Goal: Check status

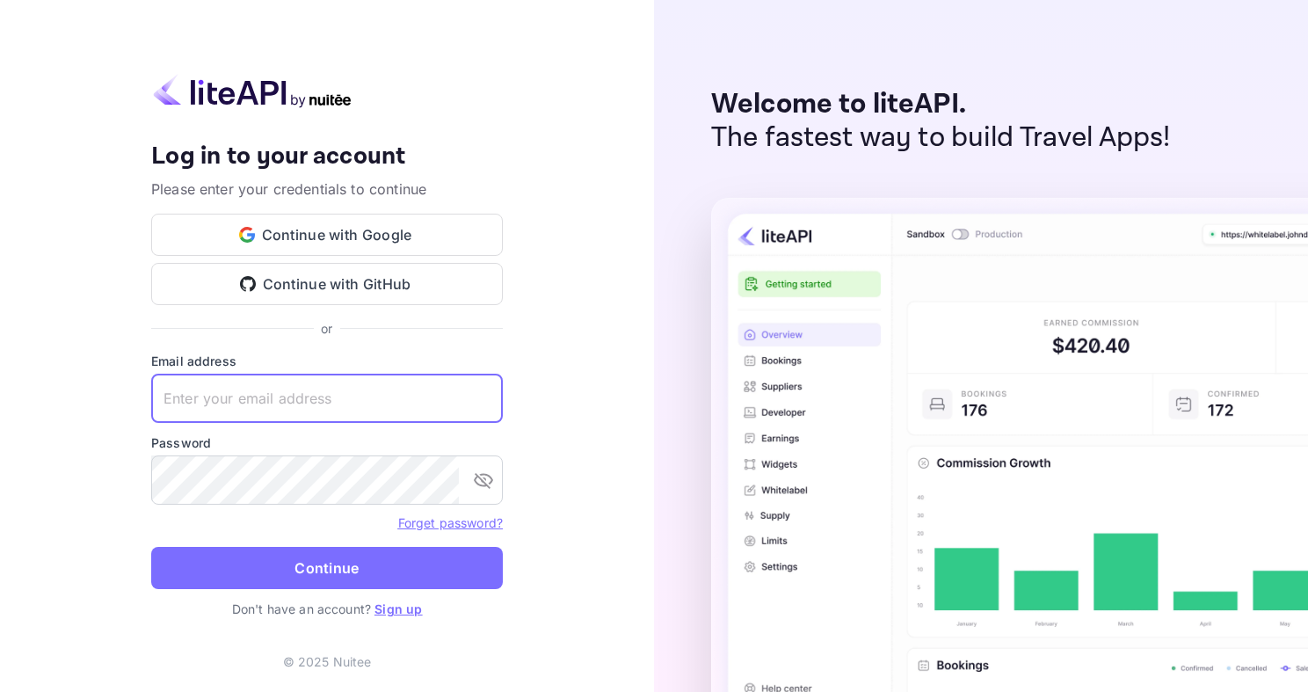
click at [344, 385] on input "text" at bounding box center [327, 398] width 352 height 49
paste input "adminpassword_support@yandex-team.ru"
type input "adminpassword_support@yandex-team.ru"
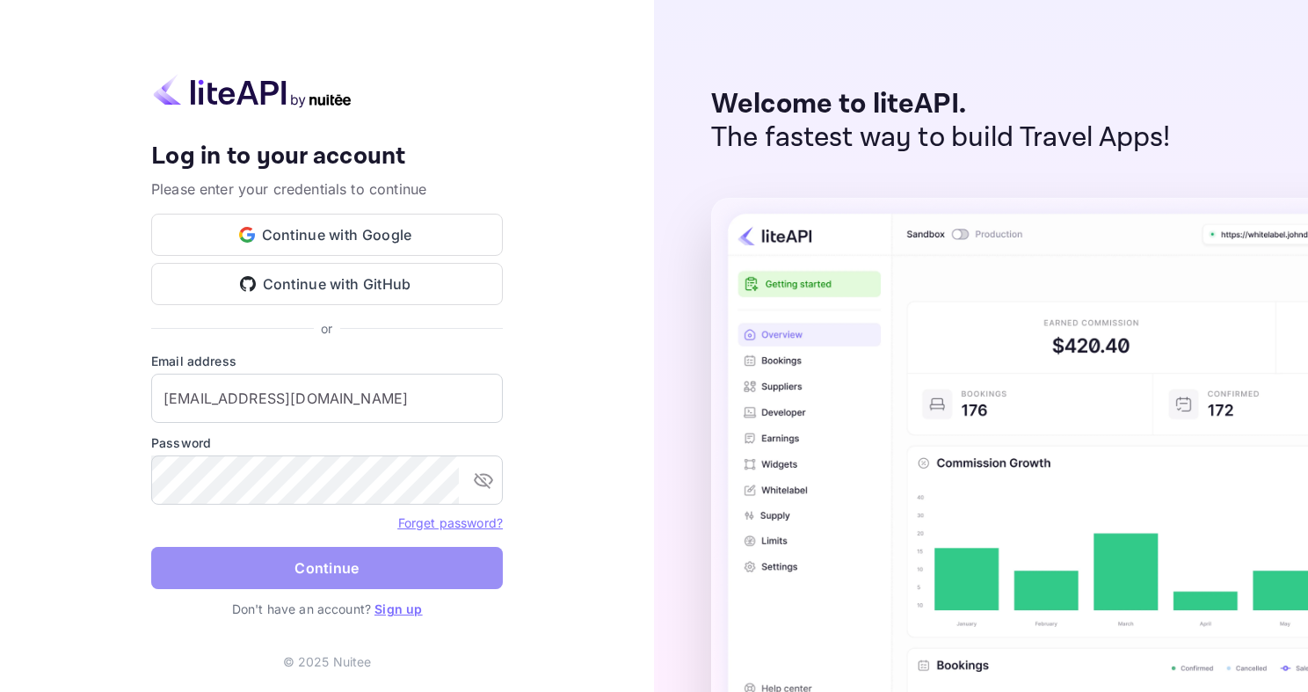
click at [240, 558] on button "Continue" at bounding box center [327, 568] width 352 height 42
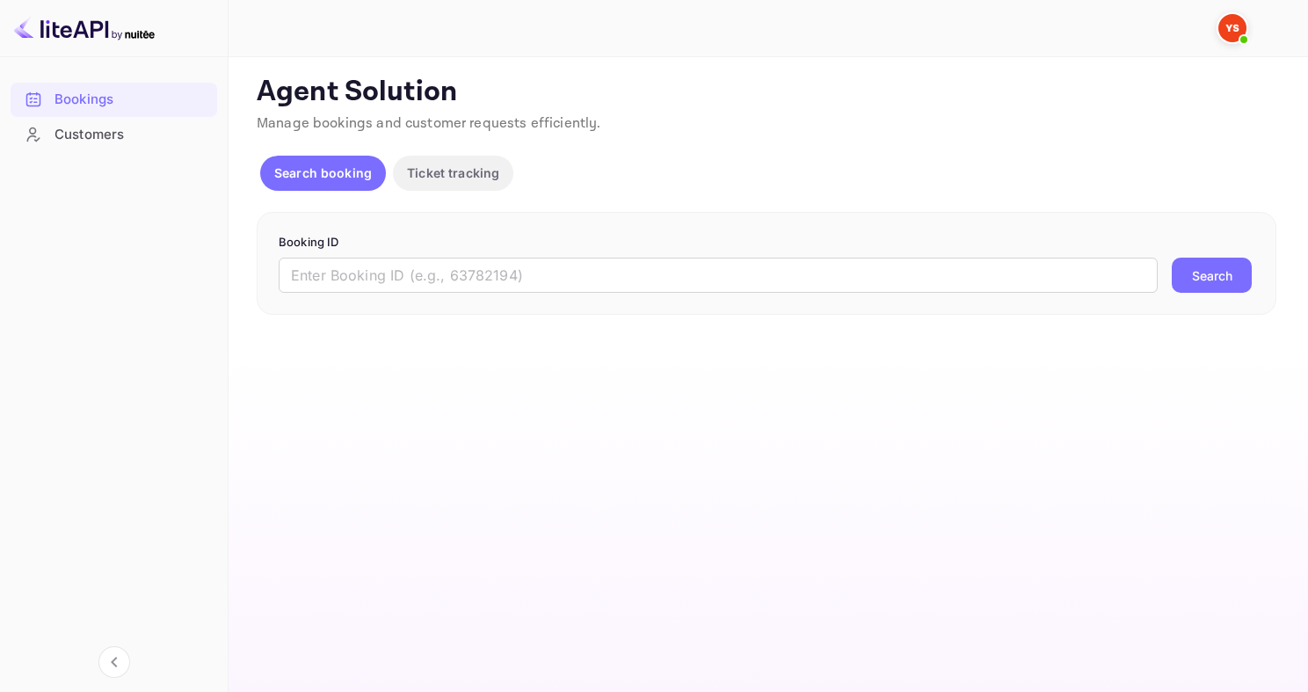
click at [1013, 169] on div "Search booking Ticket tracking" at bounding box center [767, 177] width 1020 height 42
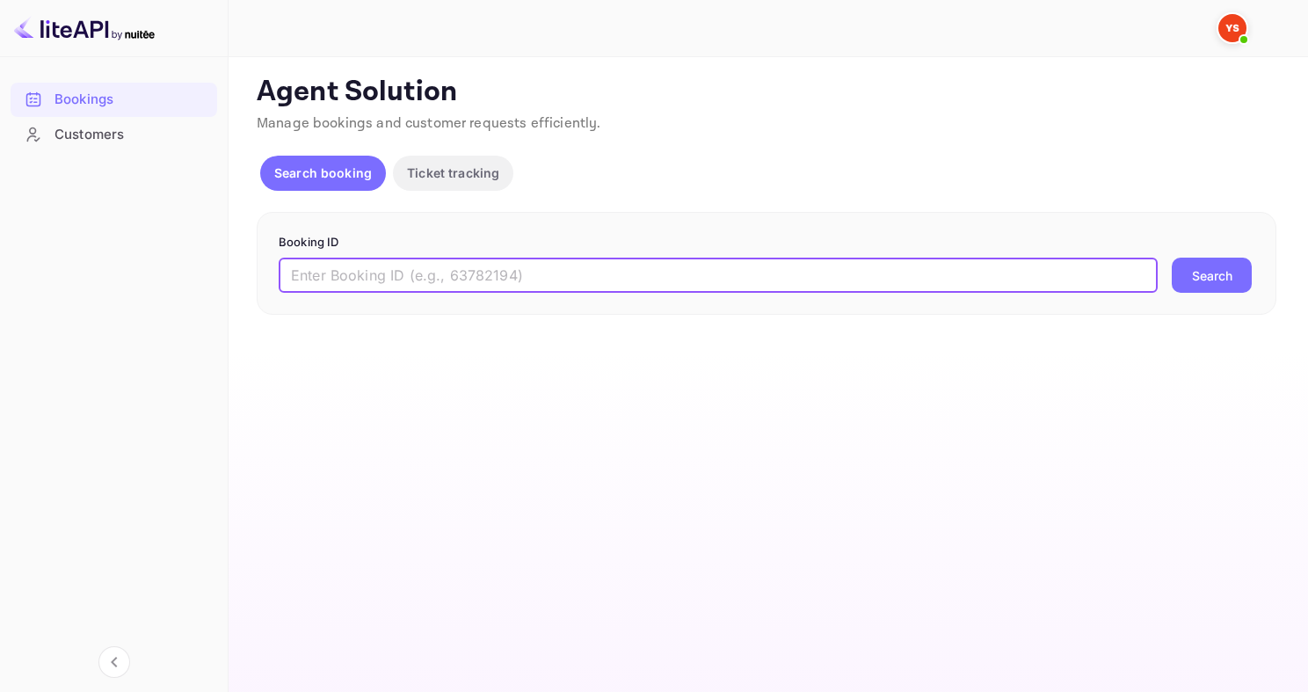
click at [520, 276] on input "text" at bounding box center [718, 275] width 879 height 35
paste input "9339639"
type input "9339639"
click at [1172, 258] on button "Search" at bounding box center [1212, 275] width 80 height 35
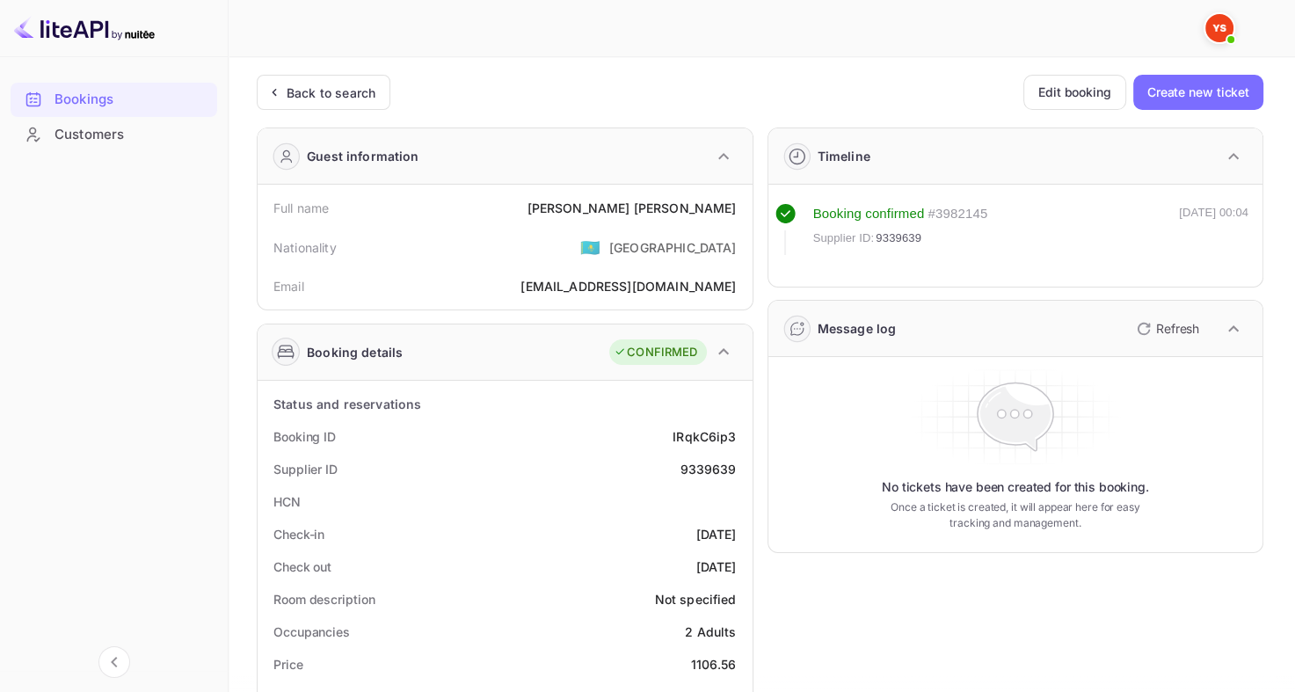
drag, startPoint x: 605, startPoint y: 205, endPoint x: 735, endPoint y: 204, distance: 130.1
click at [735, 205] on div "Full name [PERSON_NAME]" at bounding box center [505, 208] width 481 height 33
copy div "[PERSON_NAME]"
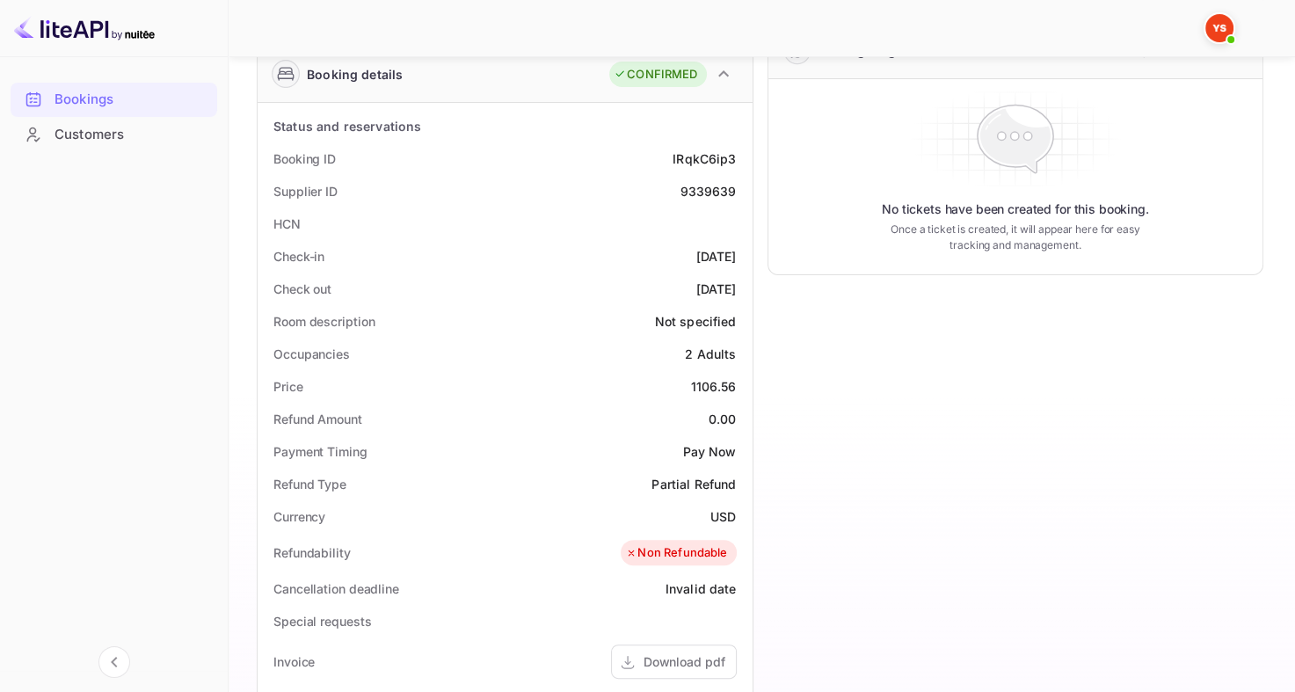
scroll to position [278, 0]
drag, startPoint x: 689, startPoint y: 380, endPoint x: 741, endPoint y: 384, distance: 52.1
click at [741, 384] on div "Price 1106.56" at bounding box center [505, 386] width 481 height 33
copy div "1106.56"
